Goal: Task Accomplishment & Management: Use online tool/utility

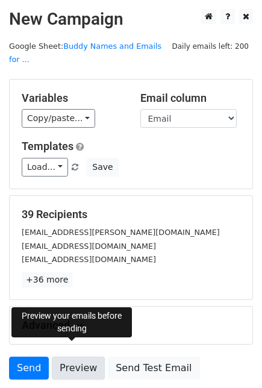
click at [68, 356] on link "Preview" at bounding box center [78, 367] width 53 height 23
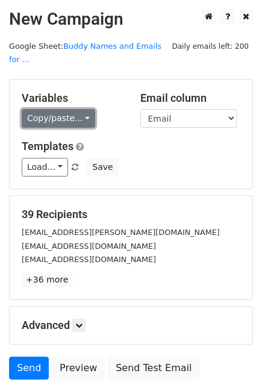
click at [77, 109] on link "Copy/paste..." at bounding box center [58, 118] width 73 height 19
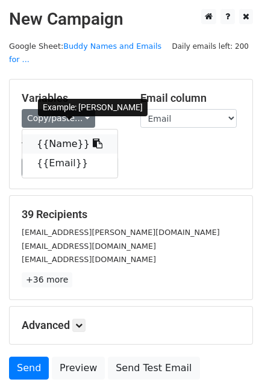
click at [93, 138] on icon at bounding box center [98, 143] width 10 height 10
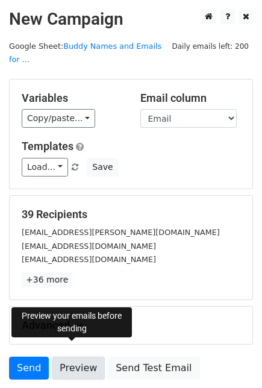
click at [76, 356] on link "Preview" at bounding box center [78, 367] width 53 height 23
click at [73, 356] on link "Preview" at bounding box center [78, 367] width 53 height 23
click at [78, 358] on link "Preview" at bounding box center [78, 367] width 53 height 23
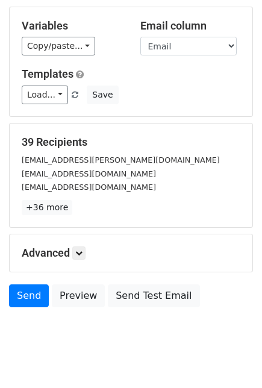
scroll to position [78, 0]
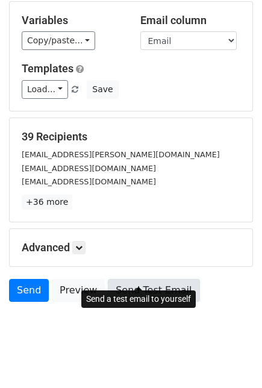
click at [143, 279] on link "Send Test Email" at bounding box center [154, 290] width 92 height 23
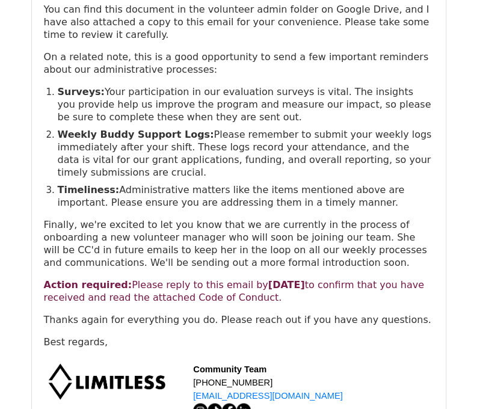
scroll to position [361, 0]
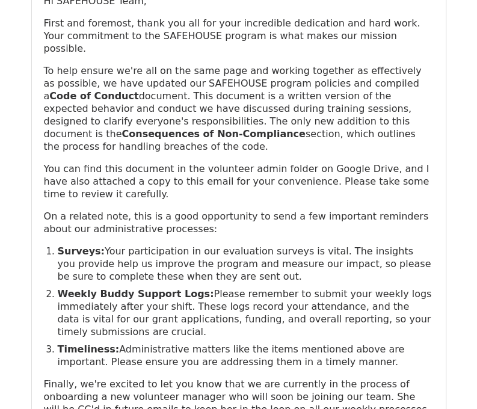
scroll to position [241, 0]
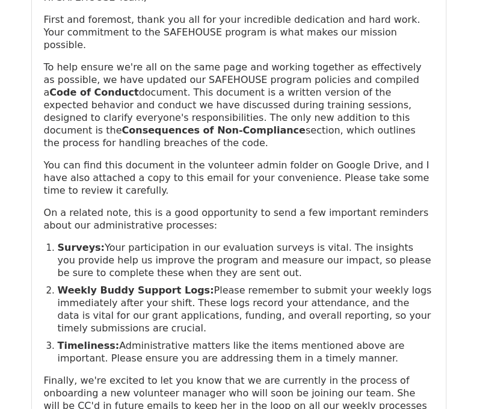
drag, startPoint x: 129, startPoint y: 51, endPoint x: 344, endPoint y: 107, distance: 222.1
click at [344, 107] on p "To help ensure we're all on the same page and working together as effectively a…" at bounding box center [239, 105] width 390 height 89
click at [334, 159] on p "You can find this document in the volunteer admin folder on Google Drive, and I…" at bounding box center [239, 178] width 390 height 38
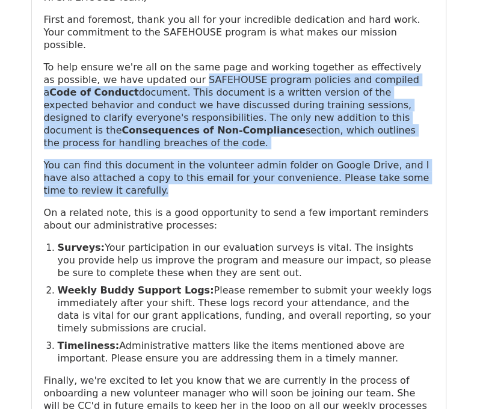
drag, startPoint x: 136, startPoint y: 51, endPoint x: 181, endPoint y: 148, distance: 106.7
click at [181, 148] on div "Hi SAFEHOUSE Team, First and foremost, thank you all for your incredible dedica…" at bounding box center [239, 248] width 390 height 514
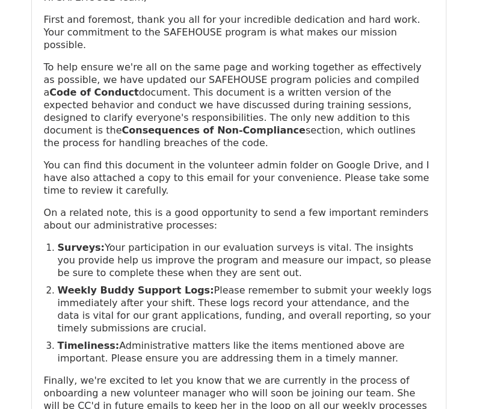
click at [188, 207] on p "On a related note, this is a good opportunity to send a few important reminders…" at bounding box center [239, 219] width 390 height 25
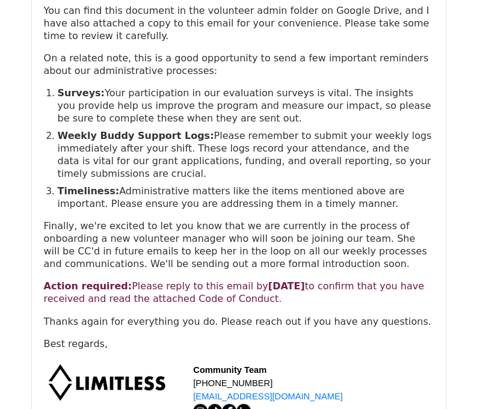
scroll to position [421, 0]
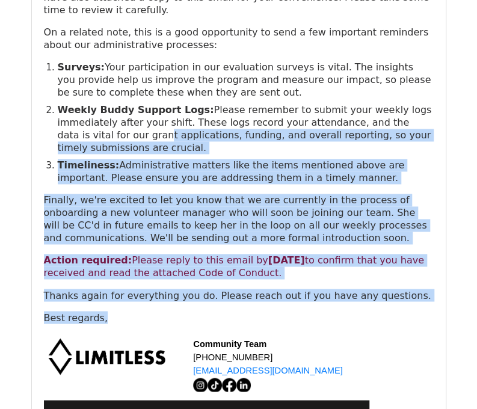
drag, startPoint x: 90, startPoint y: 102, endPoint x: 166, endPoint y: 266, distance: 180.5
click at [166, 266] on div "Hi SAFEHOUSE Team, First and foremost, thank you all for your incredible dedica…" at bounding box center [239, 67] width 390 height 514
click at [169, 266] on div "Hi SAFEHOUSE Team, First and foremost, thank you all for your incredible dedica…" at bounding box center [239, 67] width 390 height 514
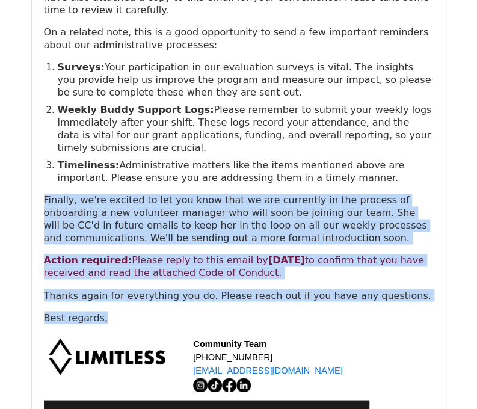
drag, startPoint x: 105, startPoint y: 278, endPoint x: 42, endPoint y: 148, distance: 144.6
click at [42, 148] on div "To: sz.kuang@outlook.com CC: Cheyenne N. < cheyenne@limitless.sg >, Natalie Loh…" at bounding box center [239, 108] width 414 height 827
click at [71, 194] on p "Finally, we're excited to let you know that we are currently in the process of …" at bounding box center [239, 219] width 390 height 51
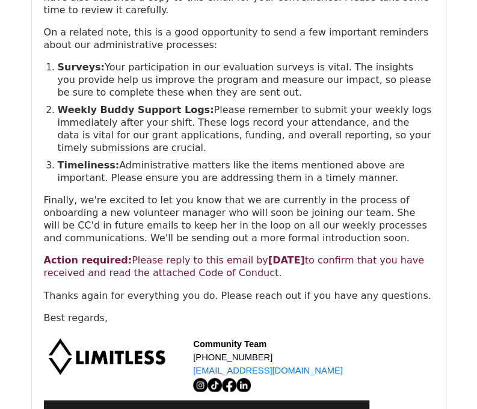
drag, startPoint x: 152, startPoint y: 225, endPoint x: 289, endPoint y: 235, distance: 137.7
click at [289, 254] on p "Action required: Please reply to this email by Sunday, August 17th to confirm t…" at bounding box center [239, 266] width 390 height 25
click at [293, 248] on div "Hi SAFEHOUSE Team, First and foremost, thank you all for your incredible dedica…" at bounding box center [239, 67] width 390 height 514
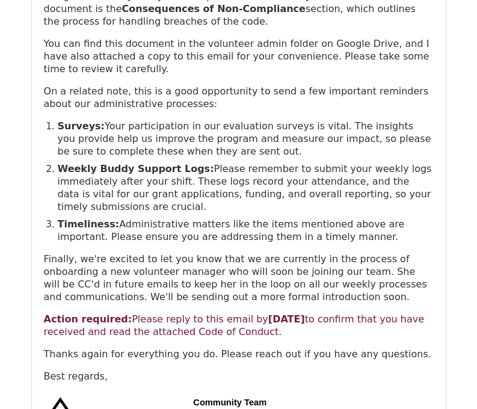
scroll to position [9934, 0]
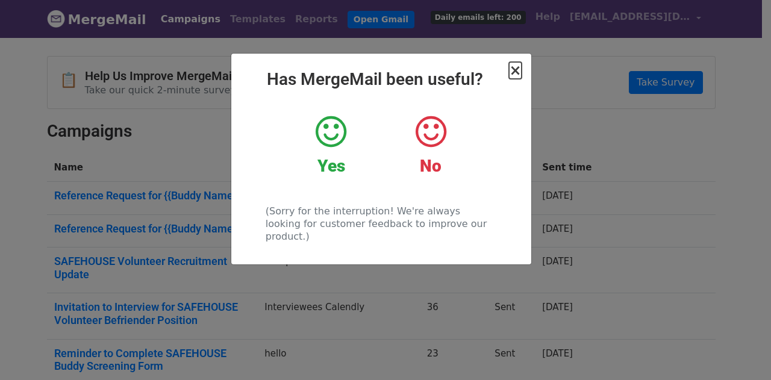
click at [520, 63] on span "×" at bounding box center [515, 70] width 12 height 17
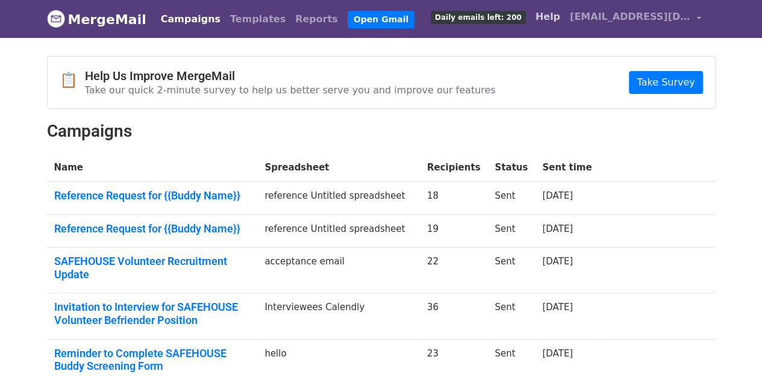
click at [565, 14] on link "Help" at bounding box center [547, 17] width 34 height 24
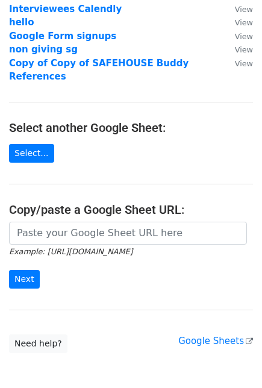
scroll to position [134, 0]
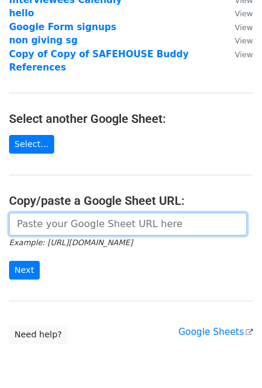
click at [107, 214] on input "url" at bounding box center [128, 224] width 238 height 23
paste input "[URL][DOMAIN_NAME]"
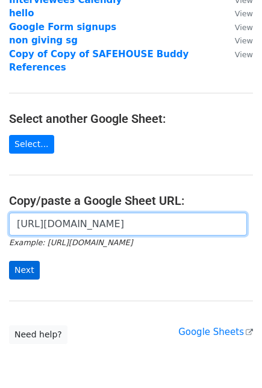
type input "[URL][DOMAIN_NAME]"
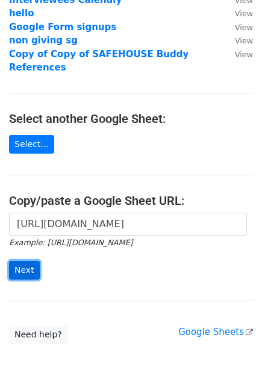
scroll to position [0, 0]
click at [34, 261] on input "Next" at bounding box center [24, 270] width 31 height 19
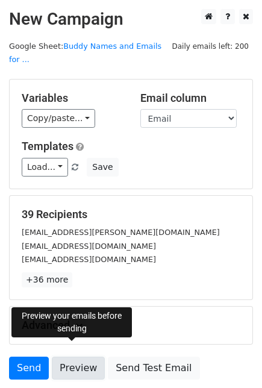
click at [79, 362] on link "Preview" at bounding box center [78, 367] width 53 height 23
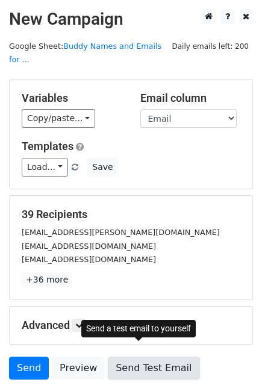
click at [132, 356] on link "Send Test Email" at bounding box center [154, 367] width 92 height 23
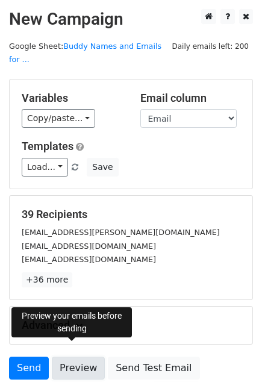
click at [87, 356] on link "Preview" at bounding box center [78, 367] width 53 height 23
click at [79, 356] on link "Preview" at bounding box center [78, 367] width 53 height 23
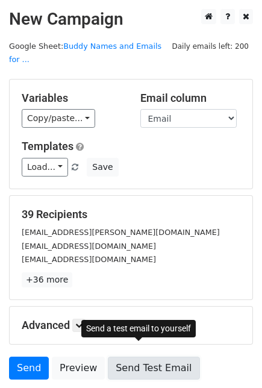
click at [145, 361] on link "Send Test Email" at bounding box center [154, 367] width 92 height 23
click at [158, 356] on link "Send Test Email" at bounding box center [154, 367] width 92 height 23
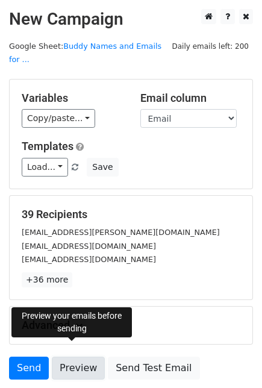
click at [67, 356] on link "Preview" at bounding box center [78, 367] width 53 height 23
click at [63, 361] on link "Preview" at bounding box center [78, 367] width 53 height 23
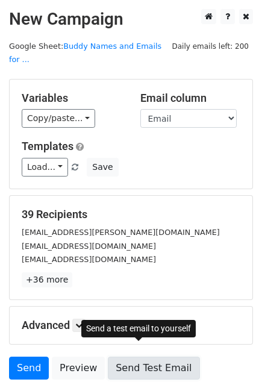
click at [132, 356] on link "Send Test Email" at bounding box center [154, 367] width 92 height 23
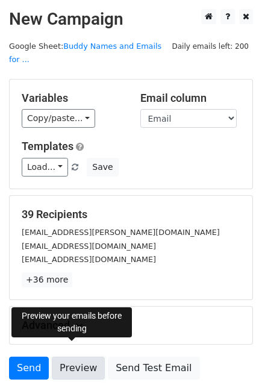
click at [80, 356] on link "Preview" at bounding box center [78, 367] width 53 height 23
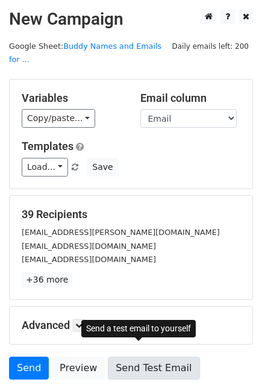
click at [163, 356] on link "Send Test Email" at bounding box center [154, 367] width 92 height 23
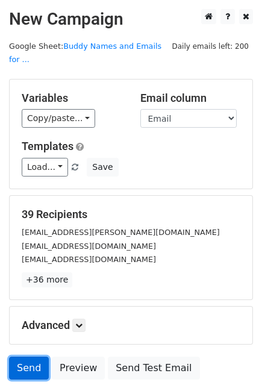
click at [16, 356] on link "Send" at bounding box center [29, 367] width 40 height 23
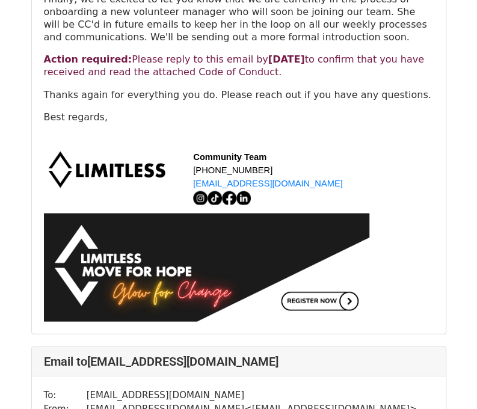
scroll to position [662, 0]
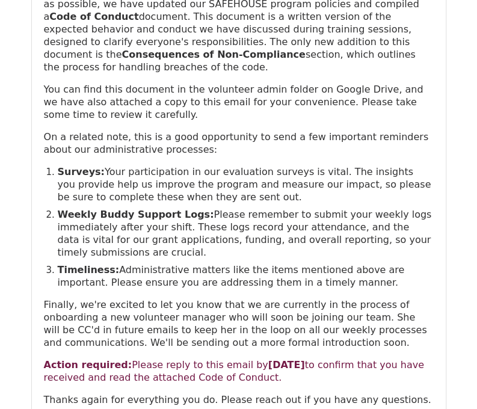
scroll to position [301, 0]
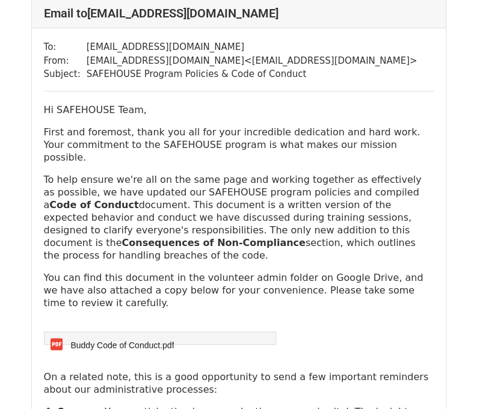
scroll to position [17340, 0]
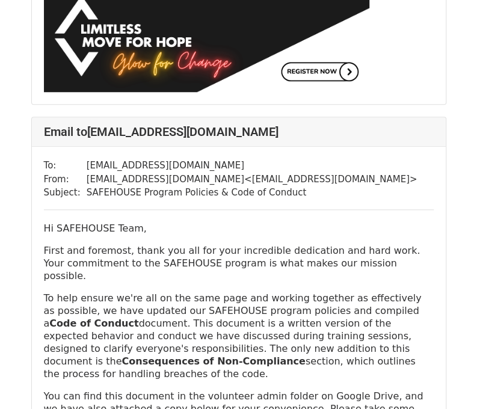
scroll to position [1686, 0]
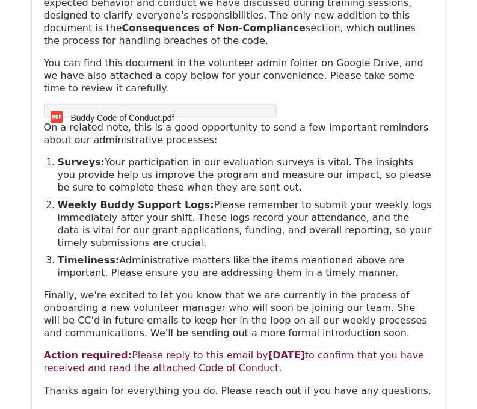
scroll to position [361, 0]
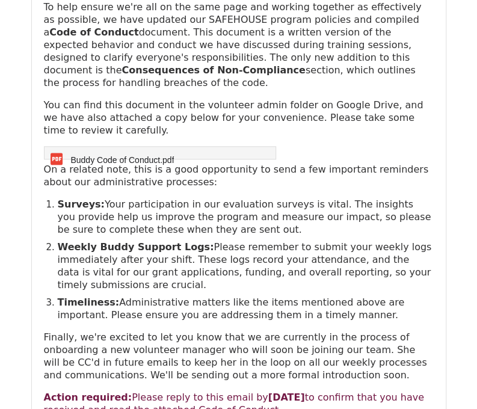
scroll to position [301, 0]
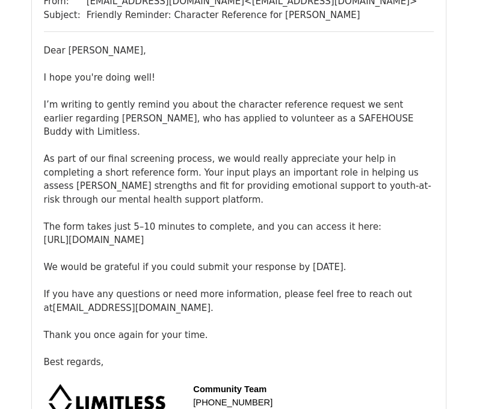
scroll to position [181, 0]
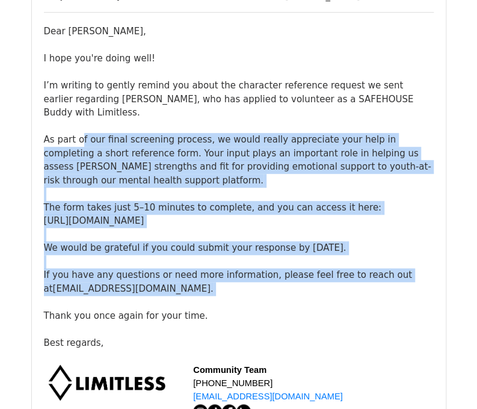
drag, startPoint x: 78, startPoint y: 108, endPoint x: 313, endPoint y: 270, distance: 286.1
click at [313, 270] on div "Dear Divjyot Kaur, I hope you're doing well! I’m writing to gently remind you a…" at bounding box center [239, 187] width 390 height 325
click at [337, 222] on div "Dear Divjyot Kaur, I hope you're doing well! I’m writing to gently remind you a…" at bounding box center [239, 187] width 390 height 325
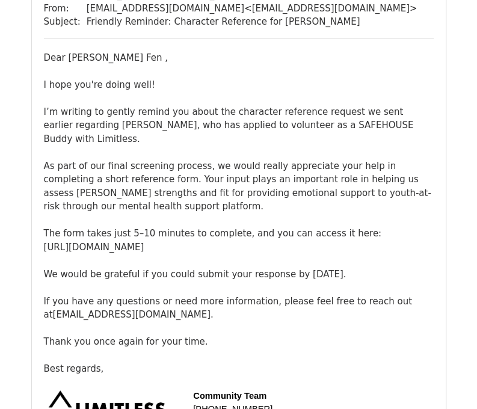
scroll to position [2788, 0]
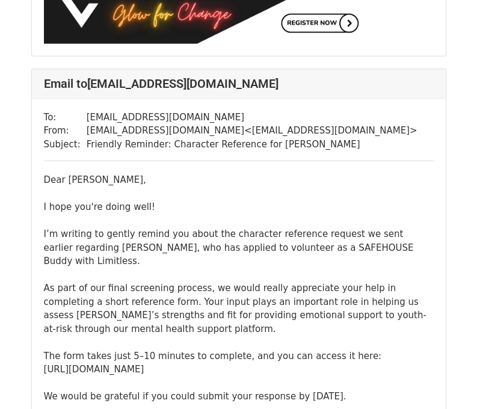
scroll to position [5041, 0]
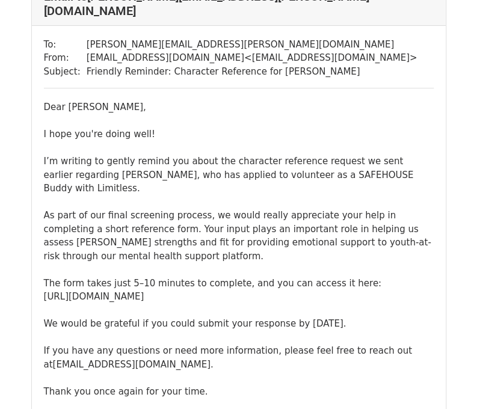
scroll to position [120, 0]
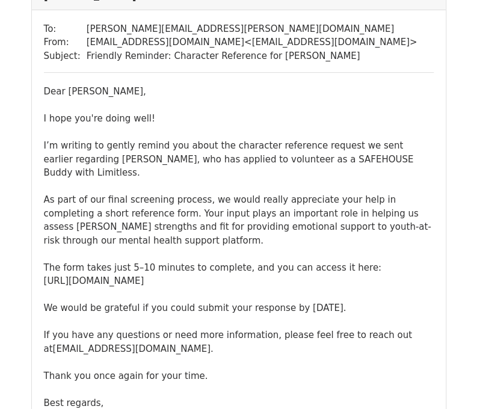
drag, startPoint x: 117, startPoint y: 172, endPoint x: 169, endPoint y: 211, distance: 64.9
click at [169, 211] on div "Dear Divjyot Kaur, I hope you're doing well! I’m writing to gently remind you a…" at bounding box center [239, 247] width 390 height 325
click at [143, 190] on div "Dear Divjyot Kaur, I hope you're doing well! I’m writing to gently remind you a…" at bounding box center [239, 247] width 390 height 325
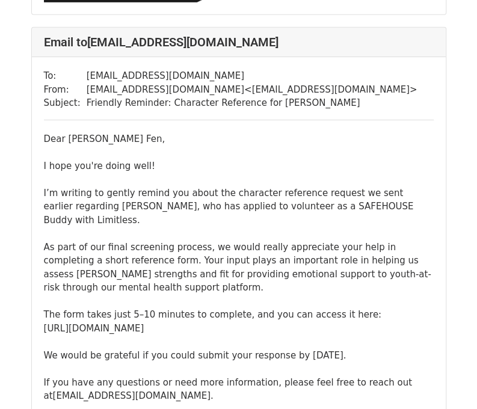
scroll to position [2649, 0]
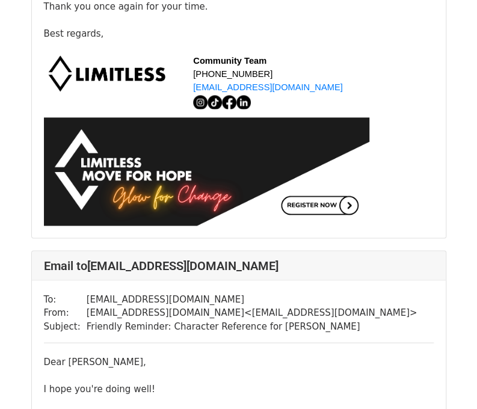
scroll to position [482, 0]
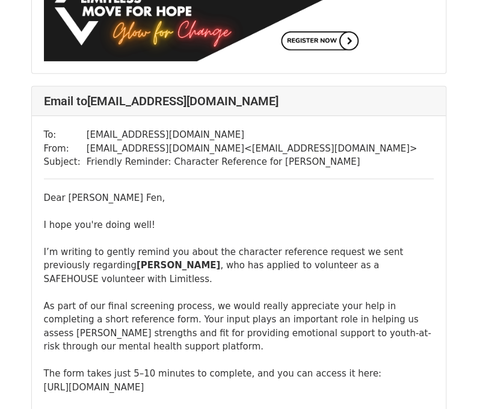
scroll to position [2589, 0]
